Goal: Transaction & Acquisition: Purchase product/service

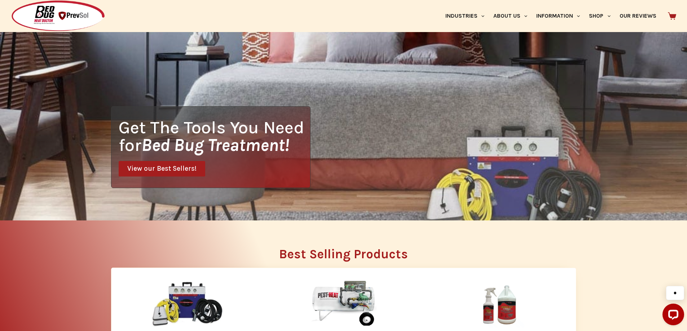
scroll to position [108, 0]
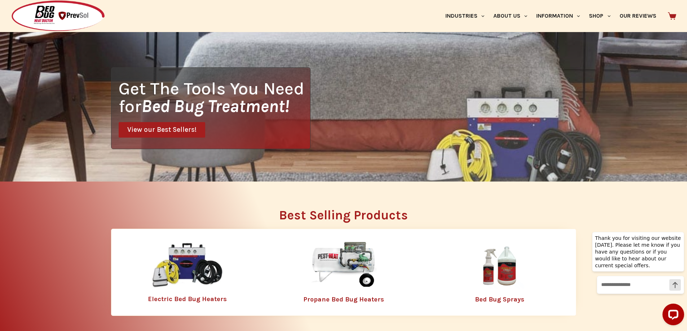
click at [180, 275] on img at bounding box center [187, 265] width 72 height 47
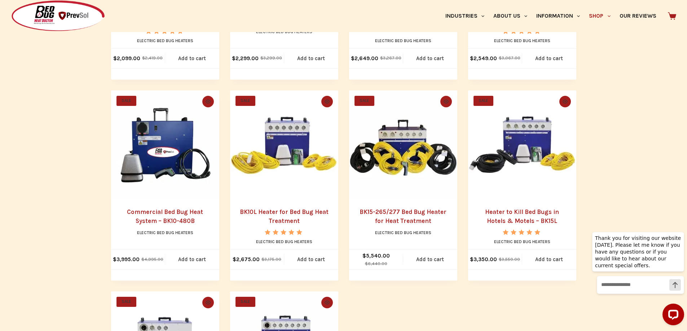
scroll to position [324, 0]
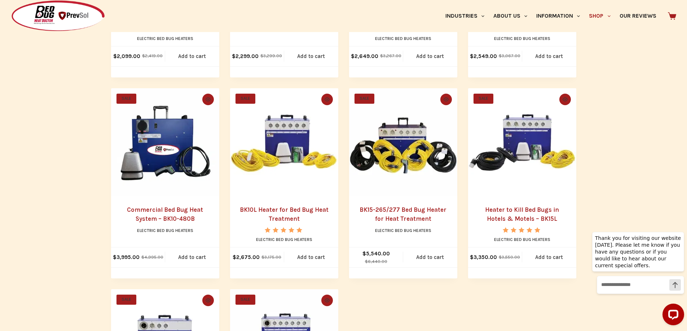
click at [293, 211] on link "BK10L Heater for Bed Bug Heat Treatment" at bounding box center [284, 214] width 89 height 17
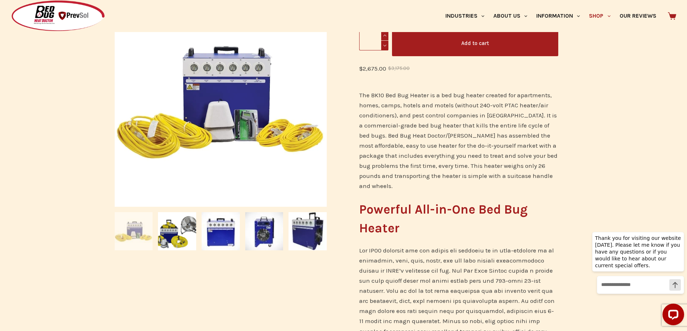
scroll to position [180, 0]
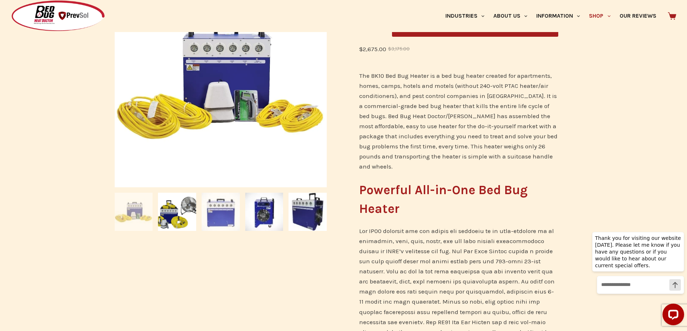
click at [226, 219] on img at bounding box center [221, 212] width 38 height 38
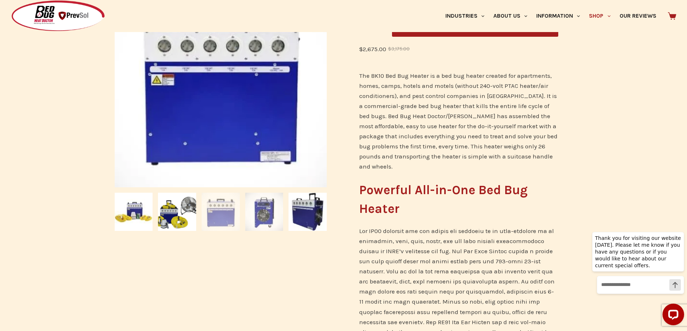
click at [256, 218] on img at bounding box center [264, 212] width 38 height 38
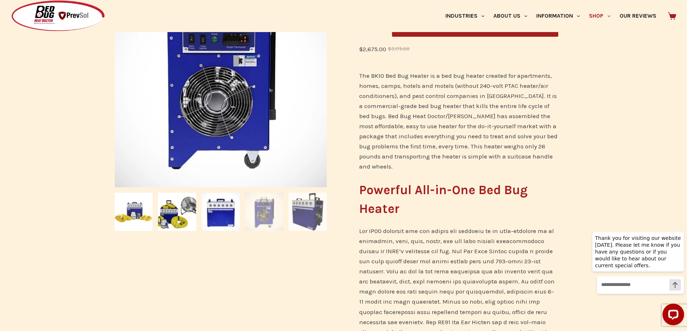
click at [310, 216] on img at bounding box center [307, 212] width 38 height 38
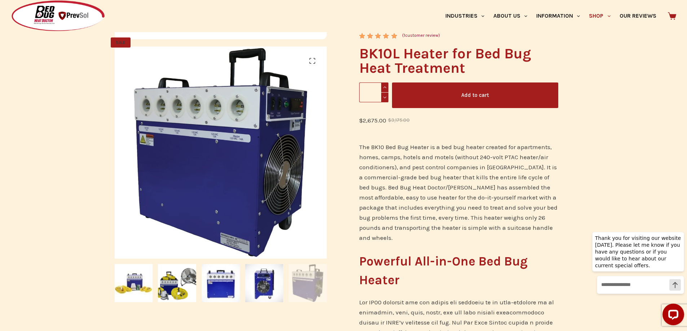
scroll to position [108, 0]
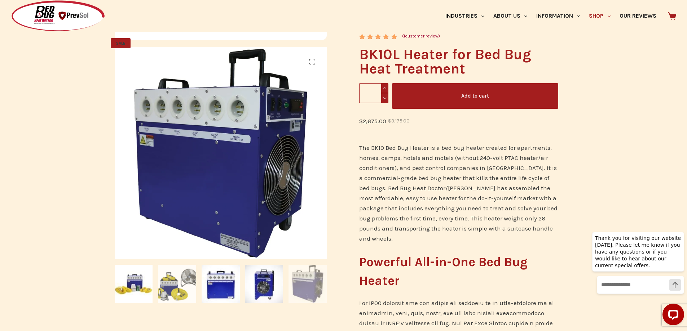
click at [173, 283] on img at bounding box center [177, 284] width 38 height 38
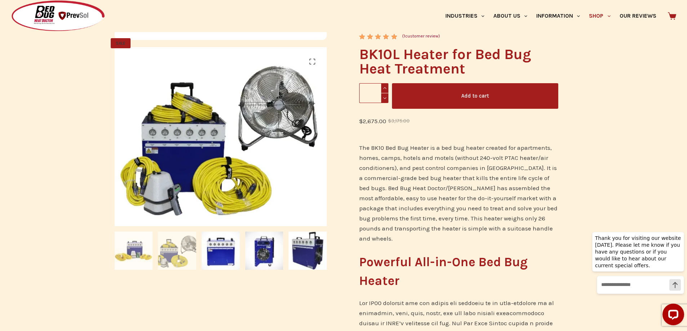
click at [137, 253] on img at bounding box center [134, 251] width 38 height 38
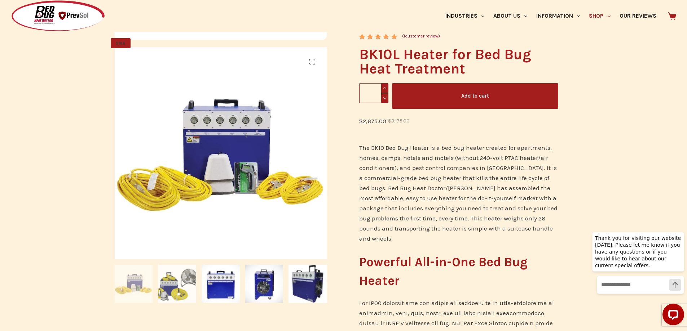
click at [174, 273] on img at bounding box center [177, 284] width 38 height 38
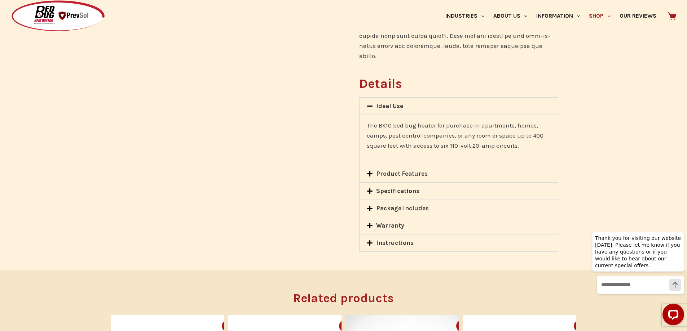
scroll to position [541, 0]
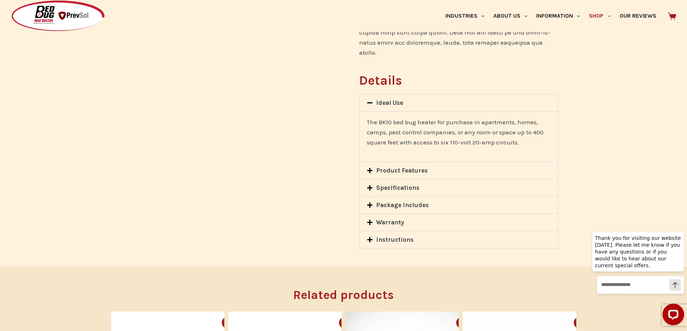
click at [397, 219] on link "Warranty" at bounding box center [390, 222] width 28 height 7
